Goal: Information Seeking & Learning: Learn about a topic

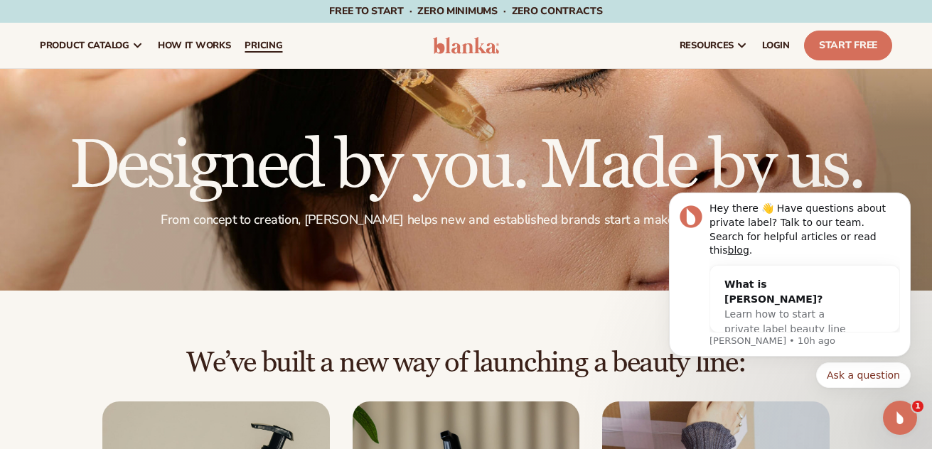
click at [266, 41] on span "pricing" at bounding box center [263, 45] width 38 height 11
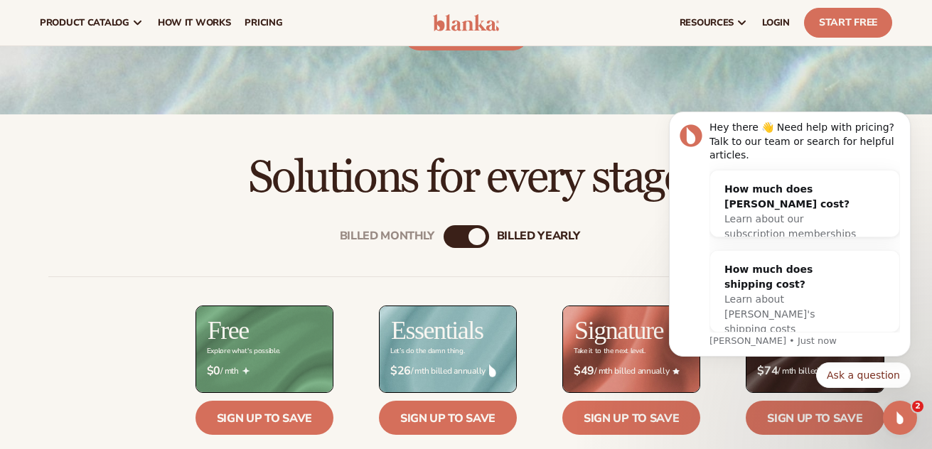
scroll to position [297, 0]
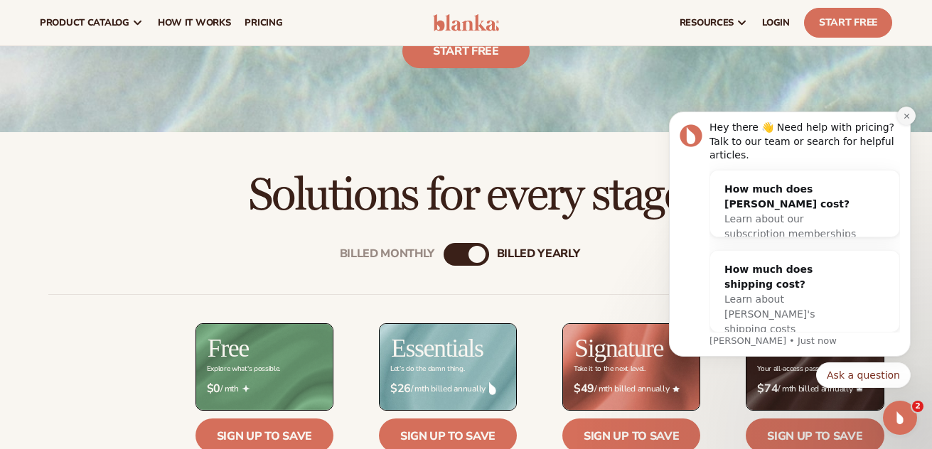
click at [906, 120] on icon "Dismiss notification" at bounding box center [906, 116] width 8 height 8
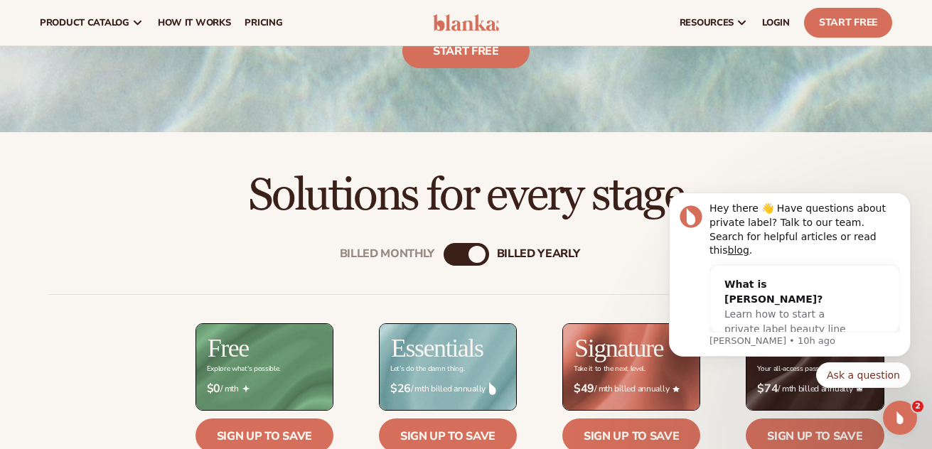
click html "Hey there 👋 Have questions about private label? Talk to our team. Search for he…"
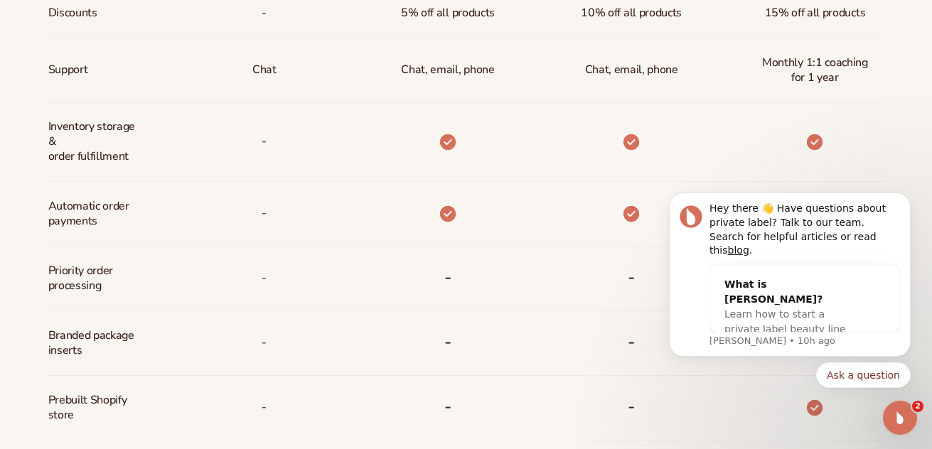
scroll to position [787, 0]
